Goal: Navigation & Orientation: Find specific page/section

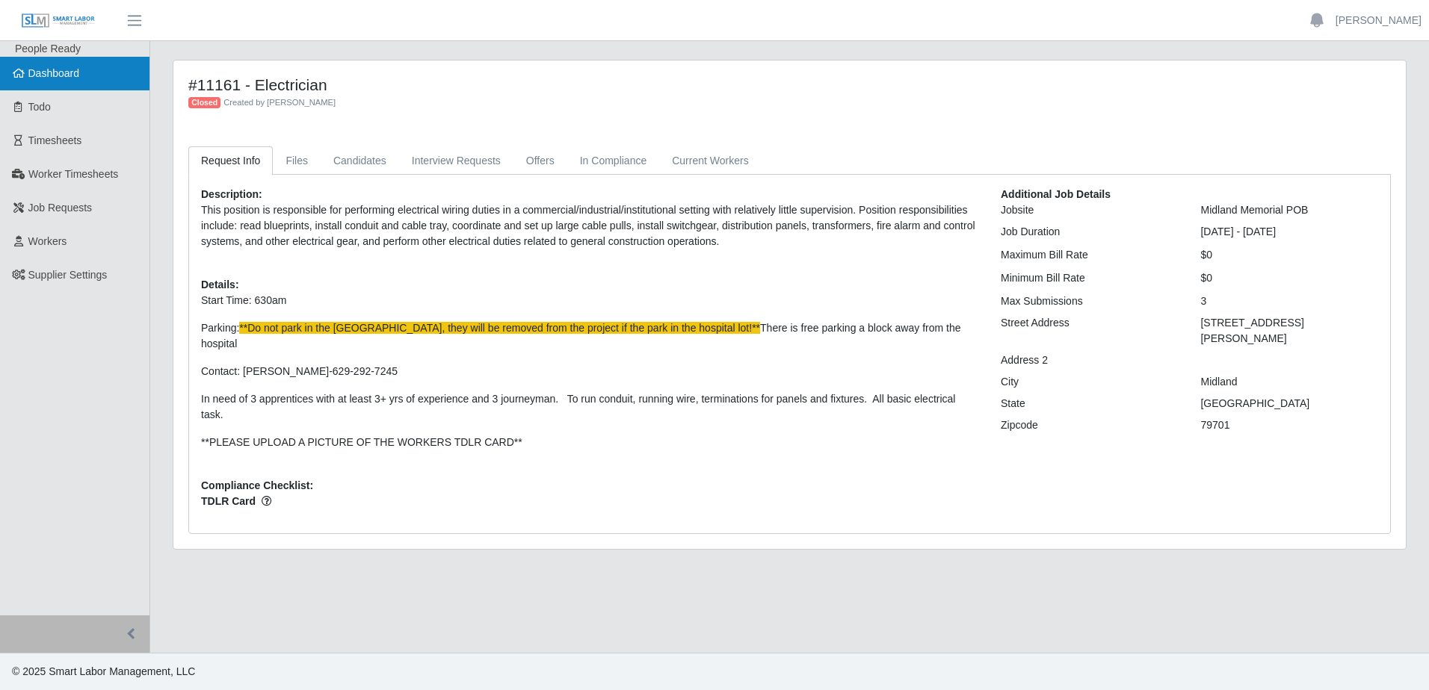
click at [49, 72] on span "Dashboard" at bounding box center [54, 73] width 52 height 12
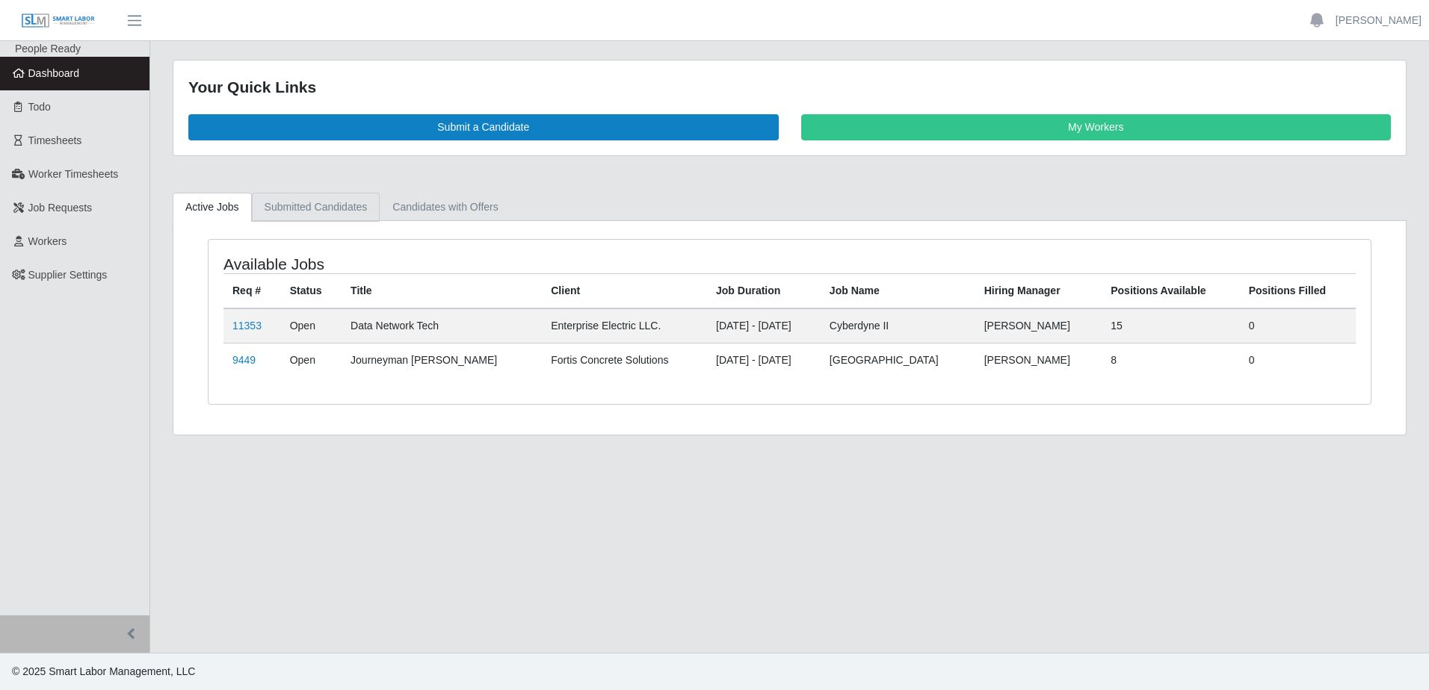
click at [327, 213] on link "Submitted Candidates" at bounding box center [316, 207] width 129 height 29
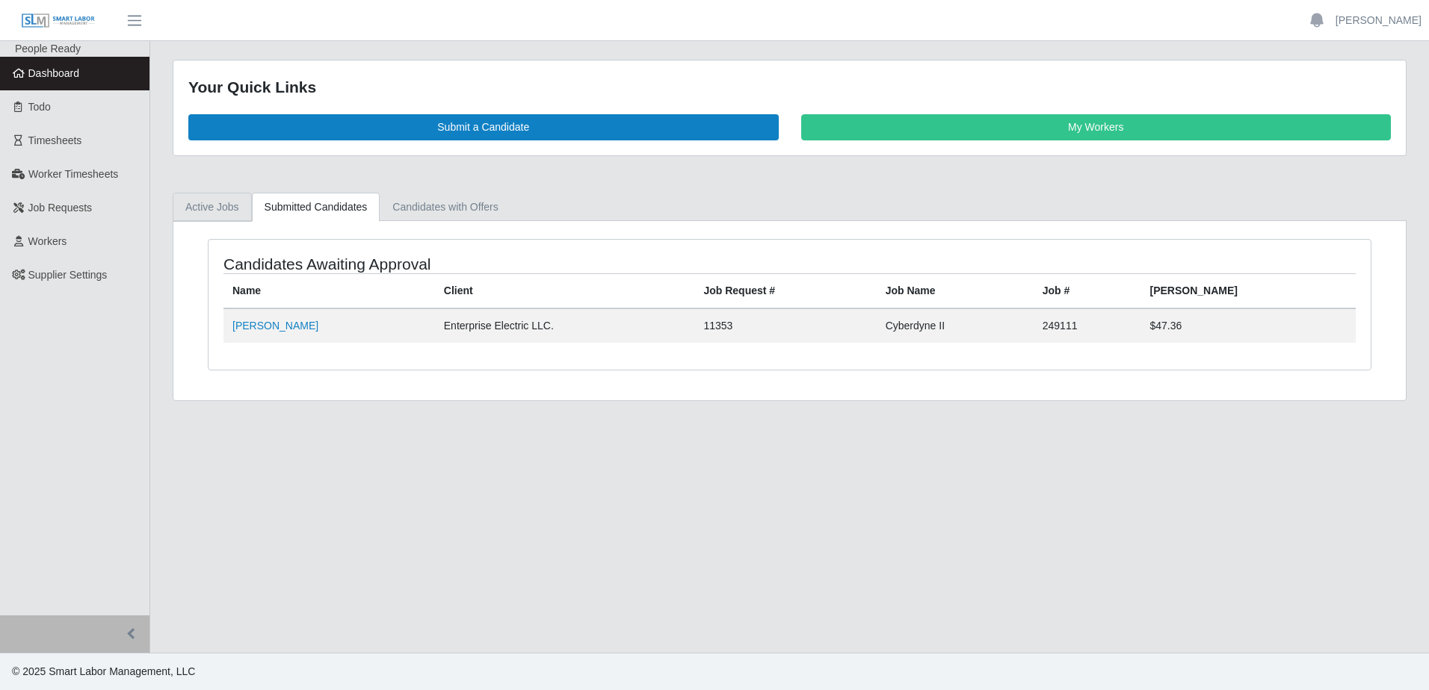
click at [213, 211] on link "Active Jobs" at bounding box center [212, 207] width 79 height 29
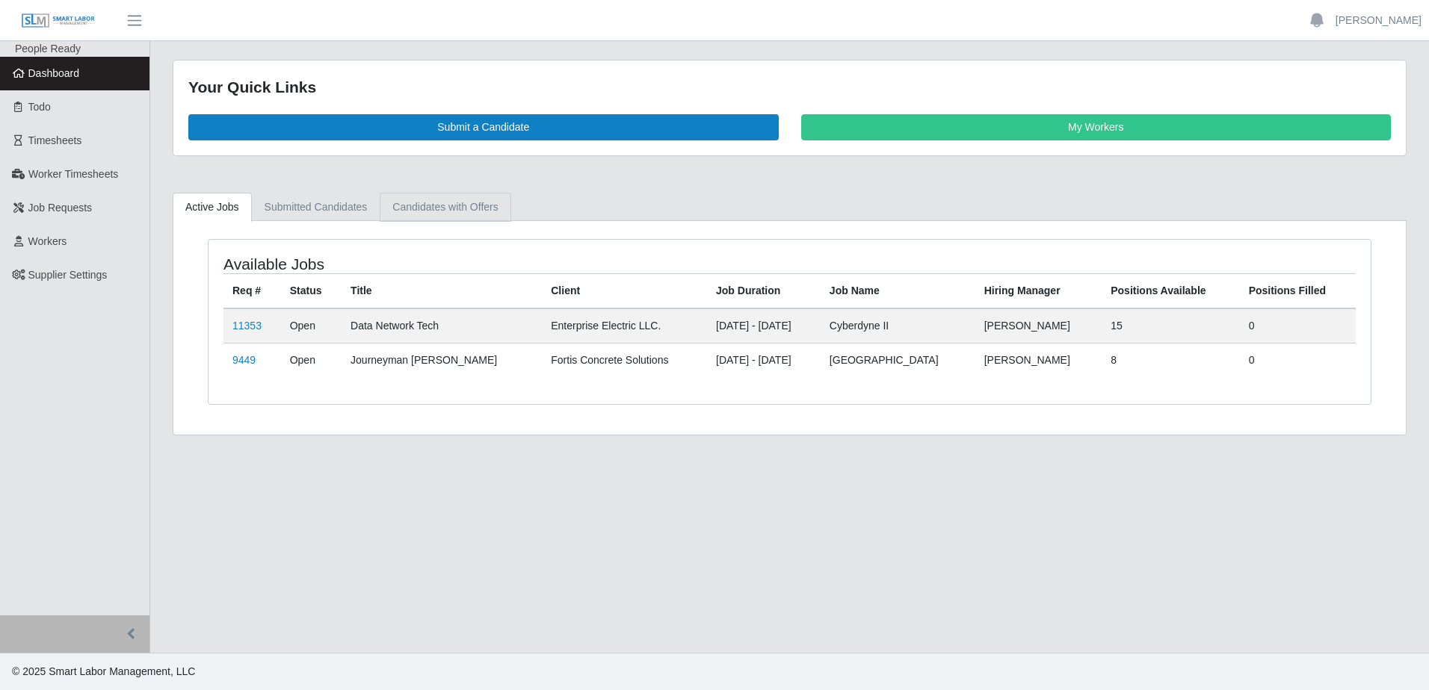
click at [424, 211] on link "Candidates with Offers" at bounding box center [445, 207] width 131 height 29
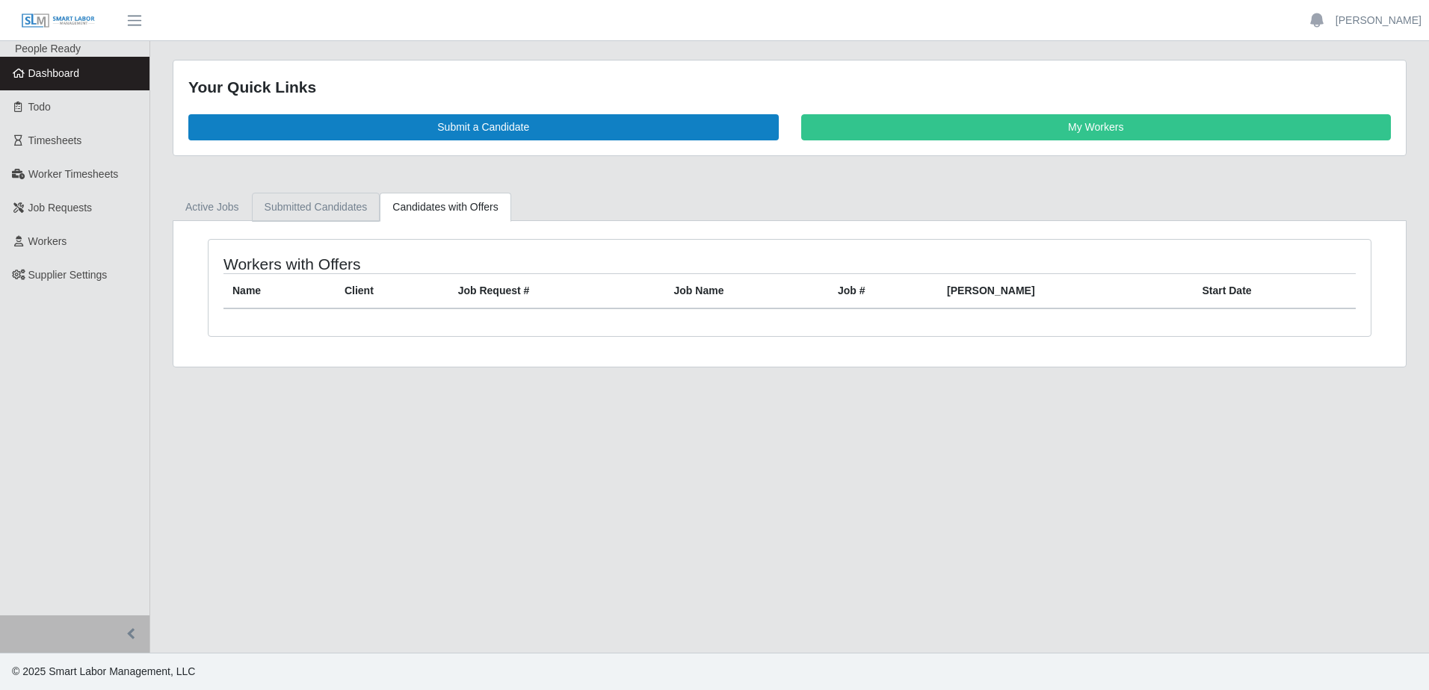
click at [315, 220] on link "Submitted Candidates" at bounding box center [316, 207] width 129 height 29
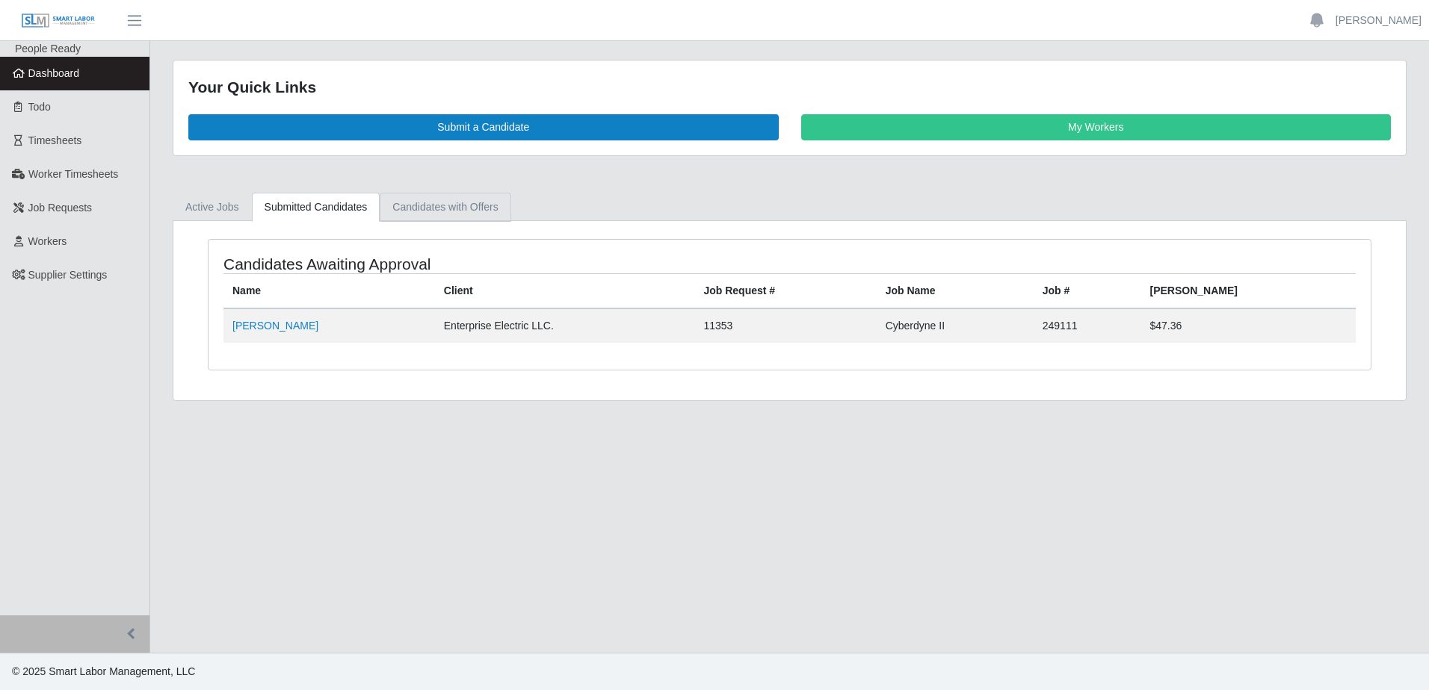
click at [477, 210] on link "Candidates with Offers" at bounding box center [445, 207] width 131 height 29
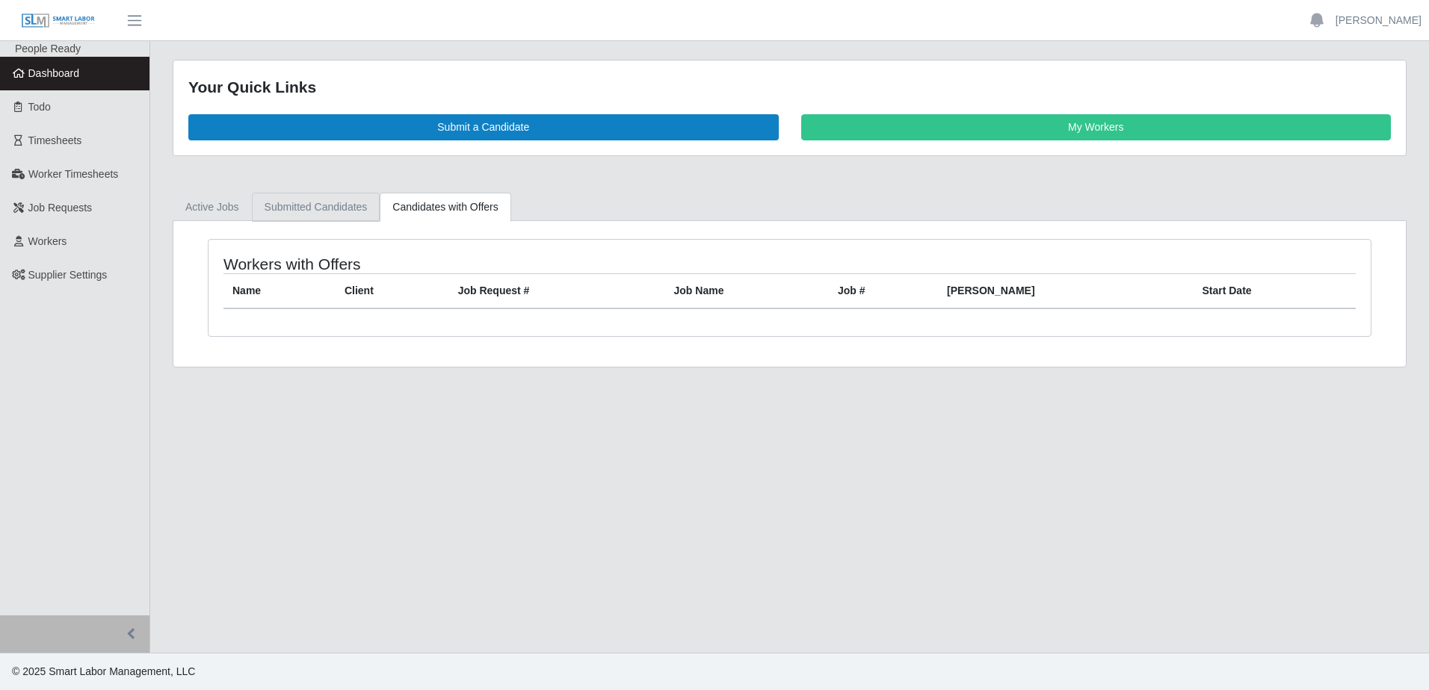
click at [357, 211] on link "Submitted Candidates" at bounding box center [316, 207] width 129 height 29
